Goal: Task Accomplishment & Management: Manage account settings

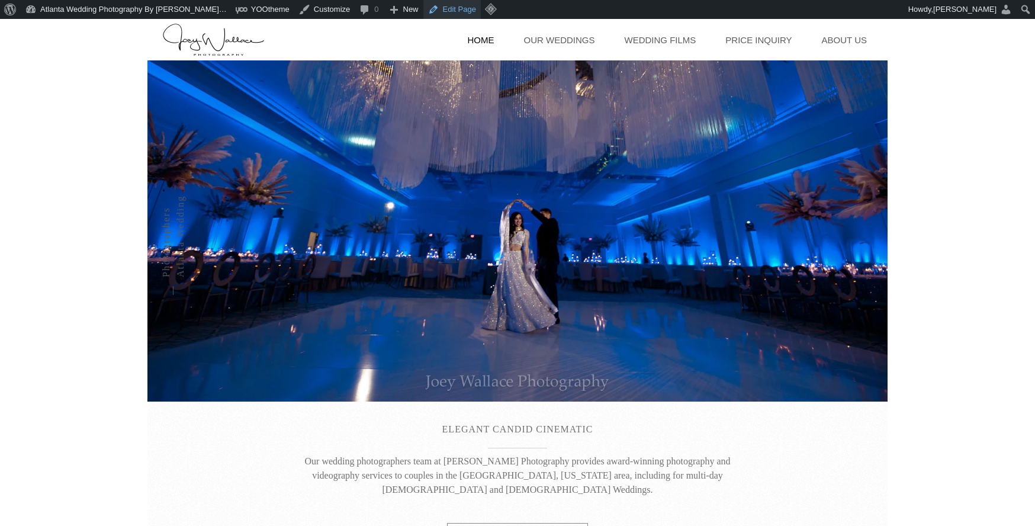
click at [438, 14] on link "Edit Page" at bounding box center [452, 9] width 57 height 19
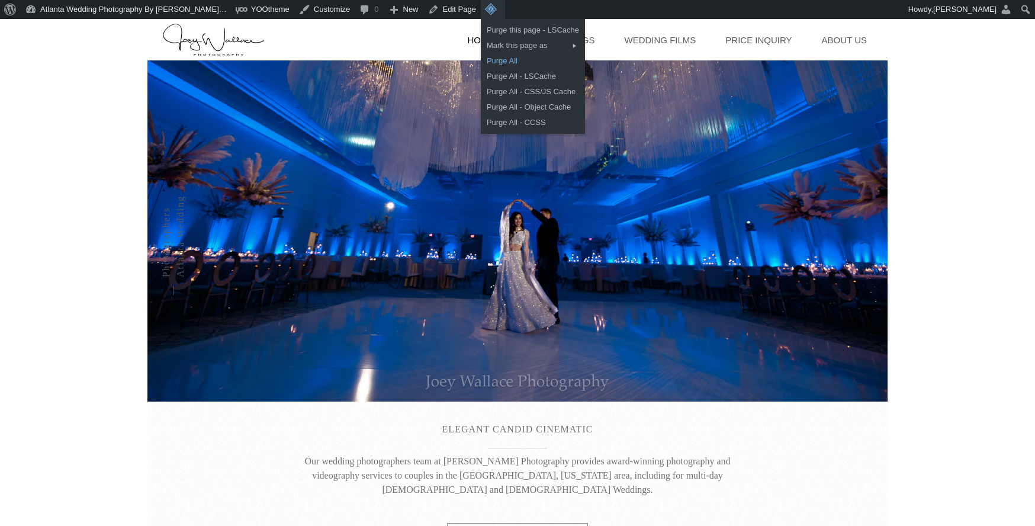
click at [482, 62] on link "Purge All" at bounding box center [533, 60] width 104 height 15
